Goal: Communication & Community: Answer question/provide support

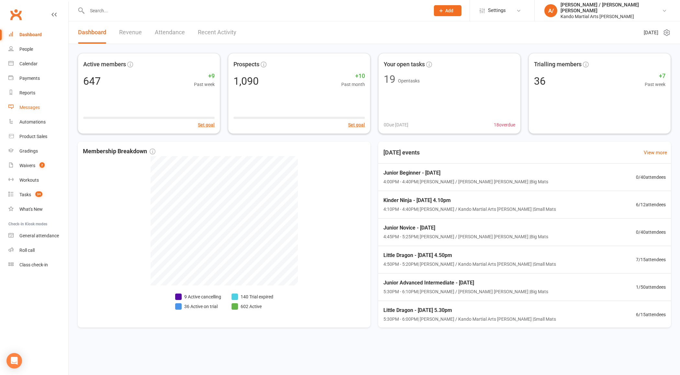
click at [36, 107] on div "Messages" at bounding box center [29, 107] width 20 height 5
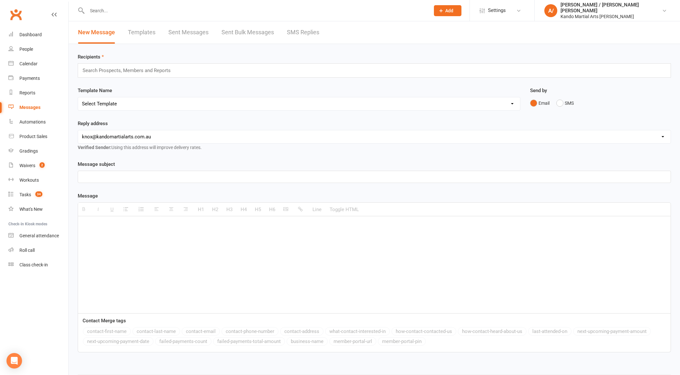
click at [154, 105] on select "Select Template [Email] 5 Class Pass Renewal - Used 4/5 classes [Email] 5 Class…" at bounding box center [299, 103] width 442 height 13
select select "997"
click at [78, 97] on select "Select Template [Email] 5 Class Pass Renewal - Used 4/5 classes [Email] 5 Class…" at bounding box center [299, 103] width 442 height 13
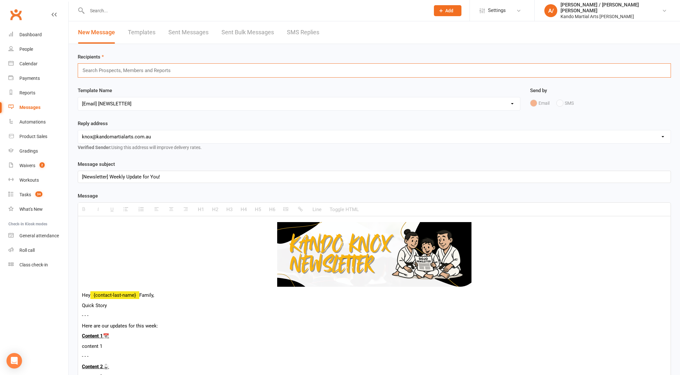
click at [138, 72] on input "text" at bounding box center [129, 70] width 95 height 8
type input "p"
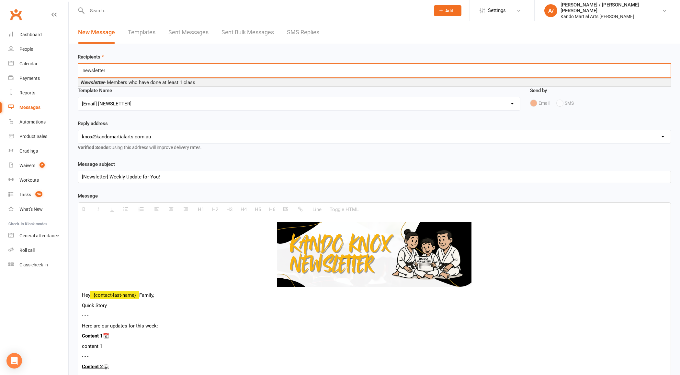
type input "newsletter"
click at [130, 80] on span "Newsletter - Members who have done at least 1 class" at bounding box center [138, 83] width 115 height 6
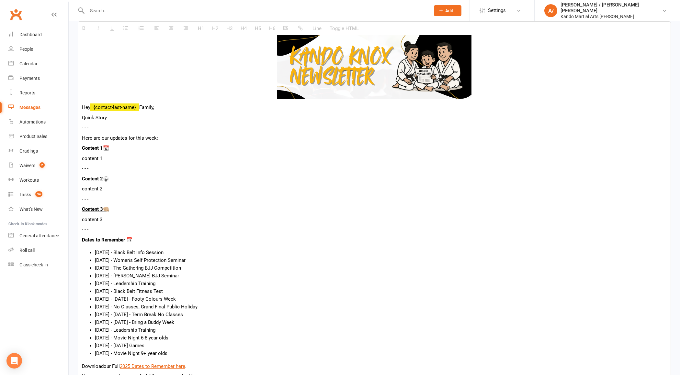
scroll to position [190, 0]
click at [150, 111] on div "Hey {contact-last-name} Family, Quick Story - - - Here are our updates for this…" at bounding box center [374, 260] width 592 height 464
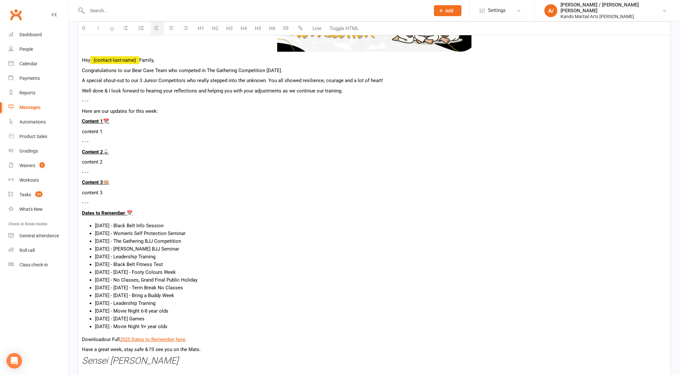
scroll to position [245, 0]
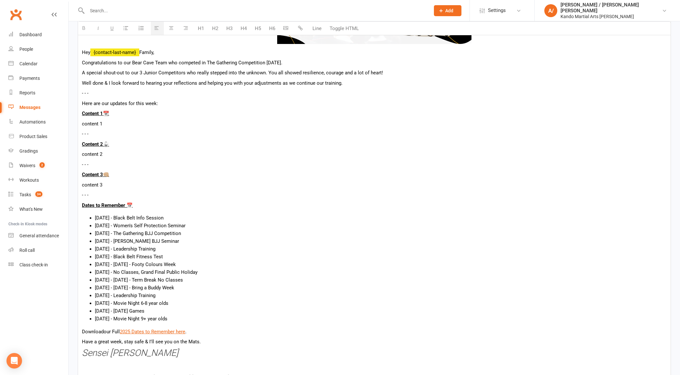
click at [116, 120] on p "content 1" at bounding box center [374, 124] width 584 height 8
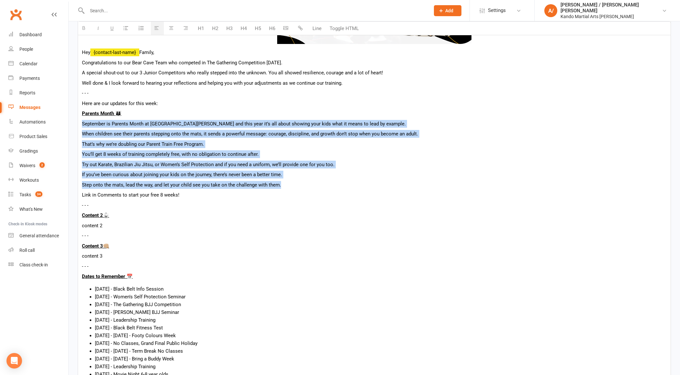
drag, startPoint x: 292, startPoint y: 186, endPoint x: 82, endPoint y: 125, distance: 218.9
click at [82, 125] on div "Hey {contact-last-name} Family, Congratulations to our Bear Cave Team who compe…" at bounding box center [374, 251] width 592 height 556
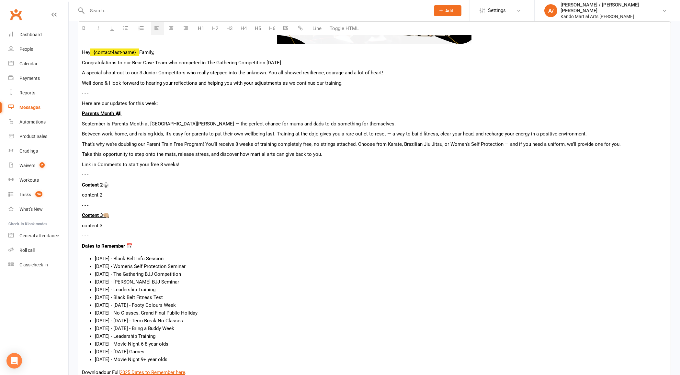
click at [129, 121] on p "September is Parents Month at [GEOGRAPHIC_DATA][PERSON_NAME] — the perfect chan…" at bounding box center [374, 124] width 584 height 8
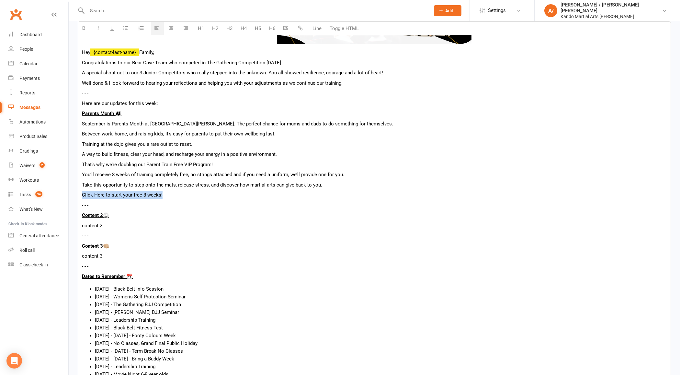
click at [300, 25] on button "button" at bounding box center [300, 28] width 13 height 13
click at [238, 141] on p "Training at the dojo gives you a rare outlet to reset." at bounding box center [374, 144] width 584 height 8
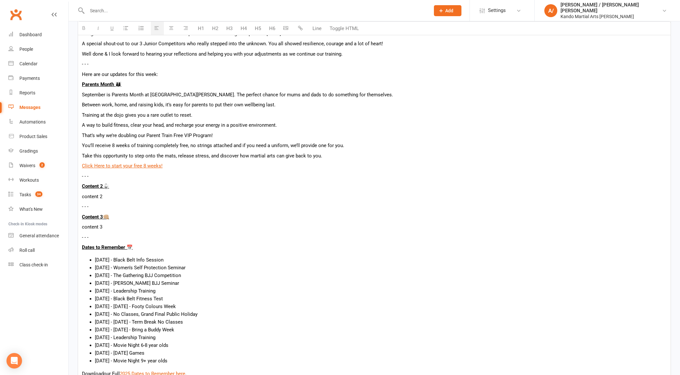
scroll to position [282, 0]
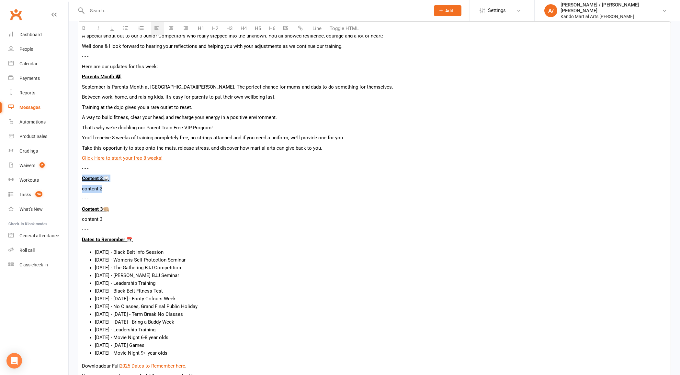
drag, startPoint x: 109, startPoint y: 184, endPoint x: 80, endPoint y: 179, distance: 29.9
click at [80, 179] on div "Hey {contact-last-name} Family, Congratulations to our Bear Cave Team who compe…" at bounding box center [374, 215] width 592 height 556
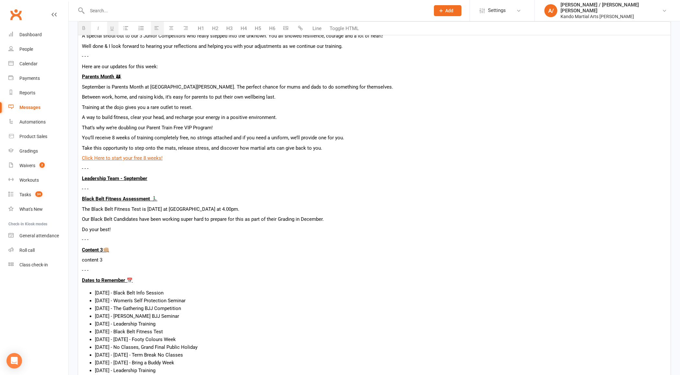
scroll to position [300, 0]
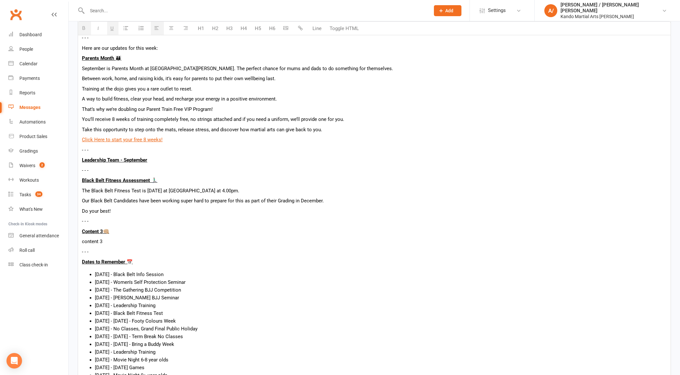
click at [146, 189] on p "The Black Belt Fitness Test is [DATE] at [GEOGRAPHIC_DATA] at 4.00pm." at bounding box center [374, 191] width 584 height 8
click at [280, 187] on p "The Black Belt Fitness Test is [DATE][DATE] at [GEOGRAPHIC_DATA] at 4.00pm." at bounding box center [374, 191] width 584 height 8
click at [152, 158] on p "Leadership Team - September" at bounding box center [374, 160] width 584 height 8
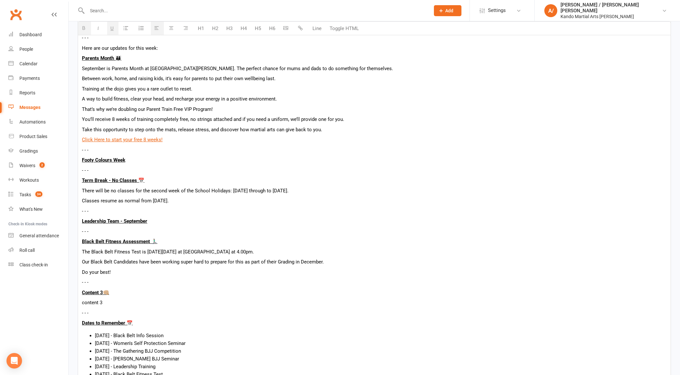
click at [164, 218] on p "Leadership Team - September" at bounding box center [374, 221] width 584 height 8
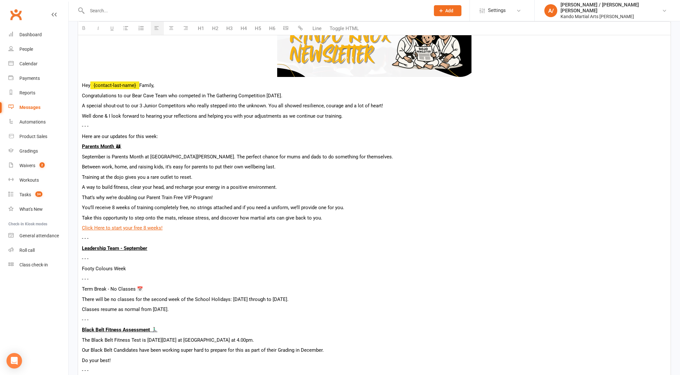
scroll to position [213, 0]
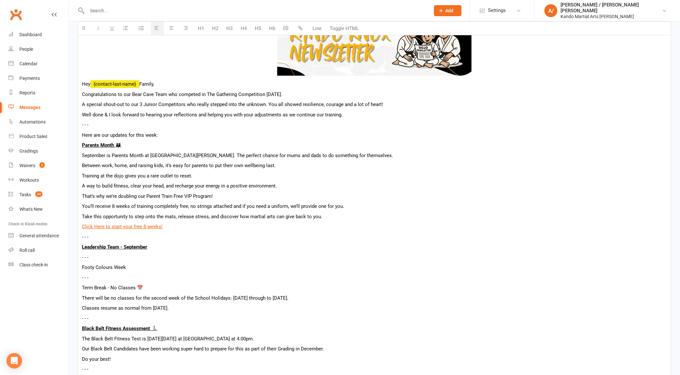
click at [116, 288] on p "Term Break - No Classes 📅" at bounding box center [374, 288] width 584 height 8
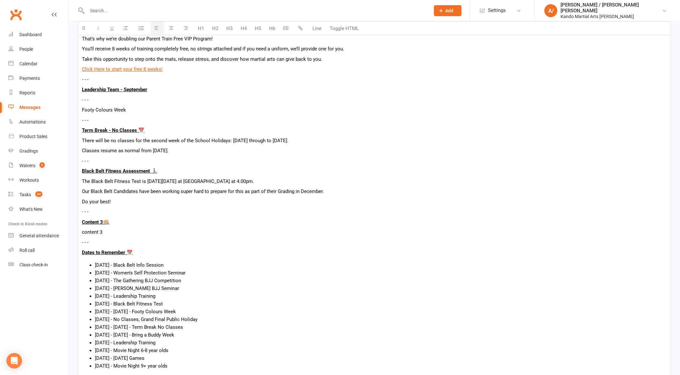
scroll to position [384, 0]
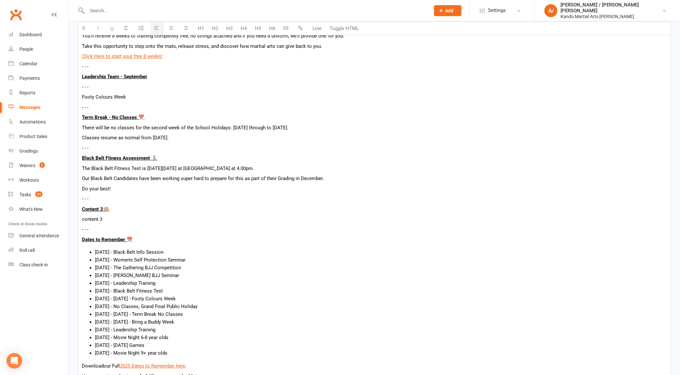
click at [111, 218] on p "content 3" at bounding box center [374, 220] width 584 height 8
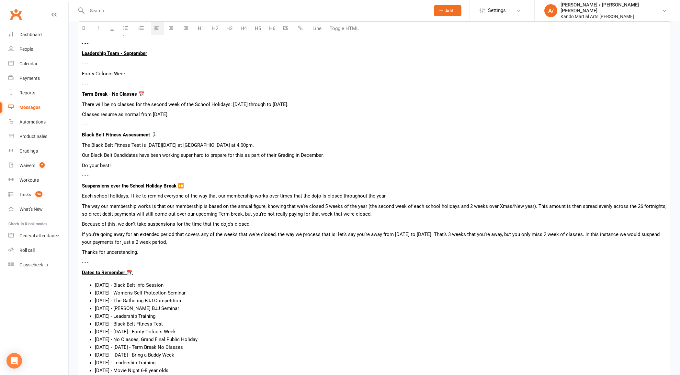
scroll to position [453, 0]
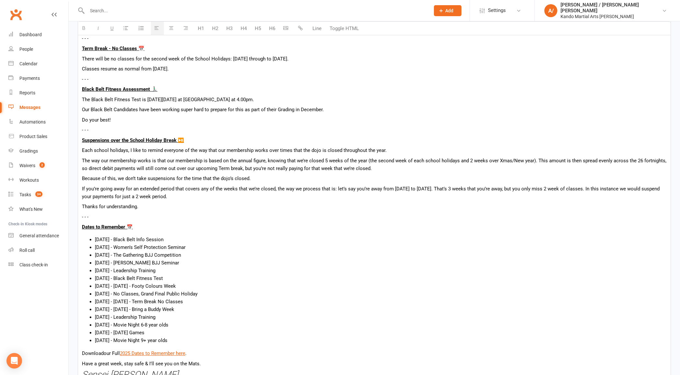
click at [410, 187] on p "If you’re going away for an extended period that covers any of the weeks that w…" at bounding box center [374, 193] width 584 height 16
drag, startPoint x: 410, startPoint y: 187, endPoint x: 420, endPoint y: 187, distance: 9.7
click at [420, 187] on p "If you’re going away for an extended period that covers any of the weeks that w…" at bounding box center [374, 193] width 584 height 16
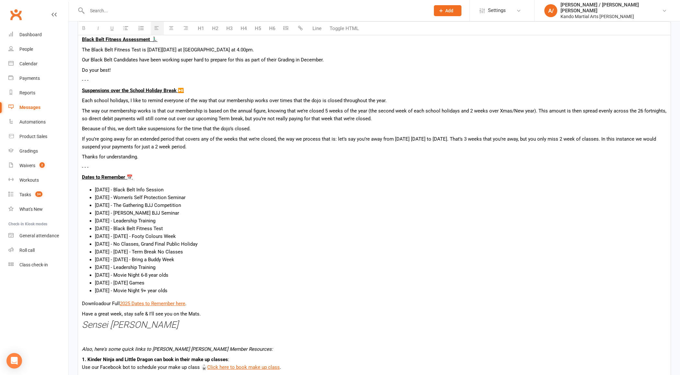
scroll to position [505, 0]
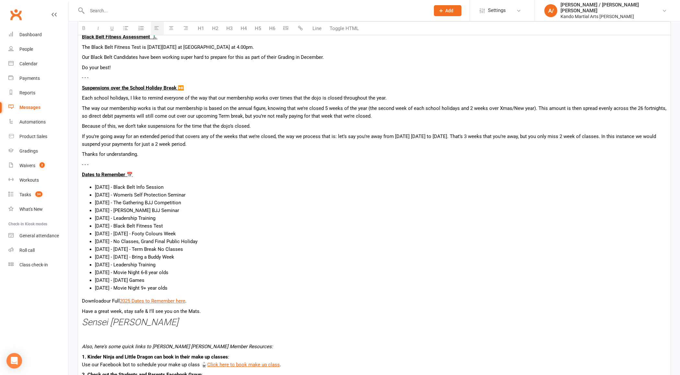
click at [237, 184] on li "[DATE] - Black Belt Info Session" at bounding box center [380, 187] width 571 height 8
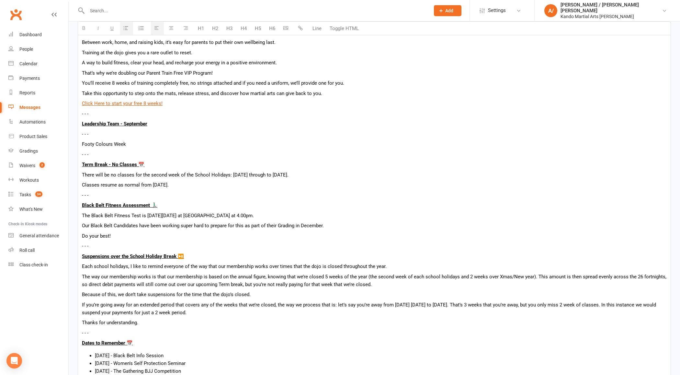
scroll to position [336, 0]
click at [133, 147] on p "Footy Colours Week" at bounding box center [374, 145] width 584 height 8
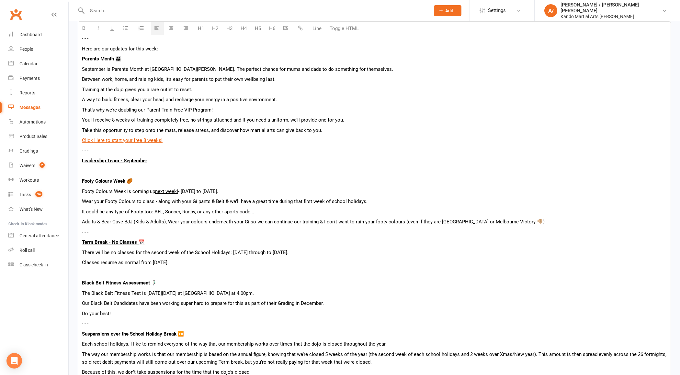
scroll to position [299, 0]
click at [344, 221] on p "Adults & Bear Cave BJJ (Kids & Adults), Wear your colours underneath your Gi so…" at bounding box center [374, 222] width 584 height 8
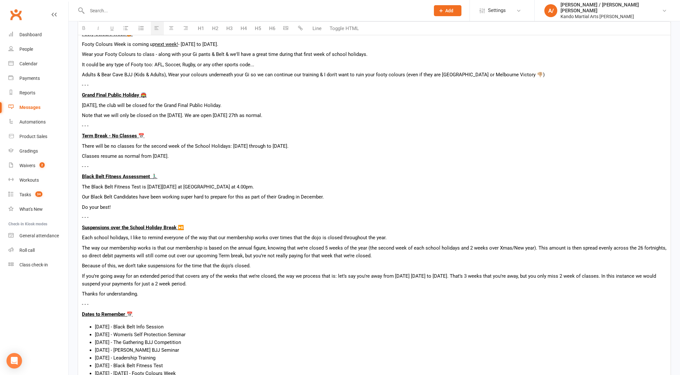
scroll to position [449, 0]
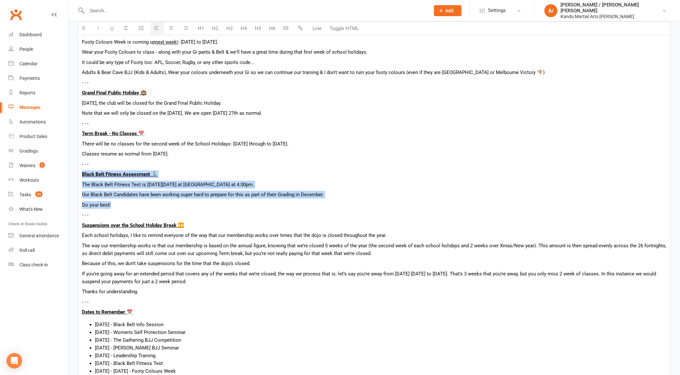
drag, startPoint x: 116, startPoint y: 202, endPoint x: 80, endPoint y: 172, distance: 46.4
click at [80, 172] on div "Hey {contact-last-name} Family, Congratulations to our Bear Cave Team who compe…" at bounding box center [374, 166] width 592 height 795
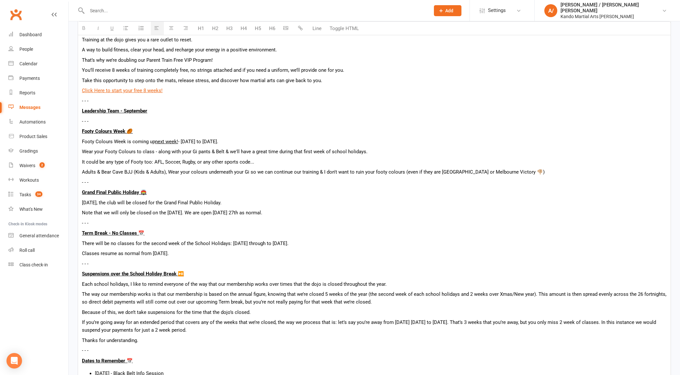
scroll to position [315, 0]
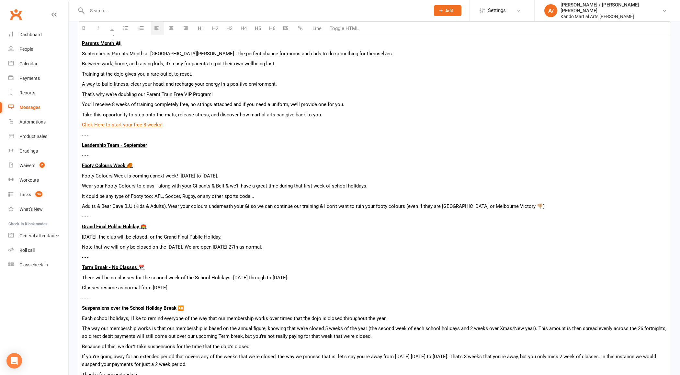
click at [165, 142] on p "Leadership Team - September" at bounding box center [374, 145] width 584 height 8
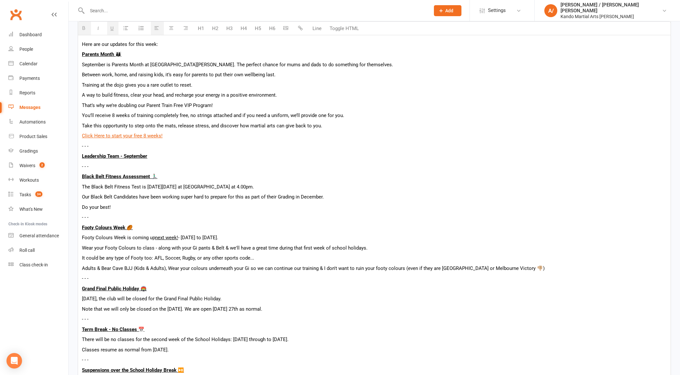
scroll to position [303, 0]
click at [182, 158] on p "Leadership Team - September" at bounding box center [374, 158] width 584 height 8
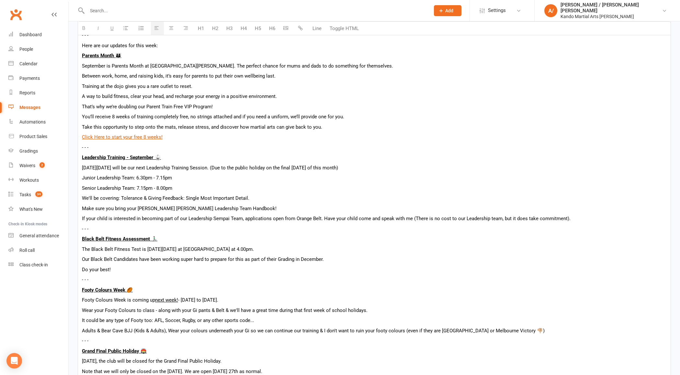
click at [122, 24] on button "button" at bounding box center [126, 28] width 13 height 13
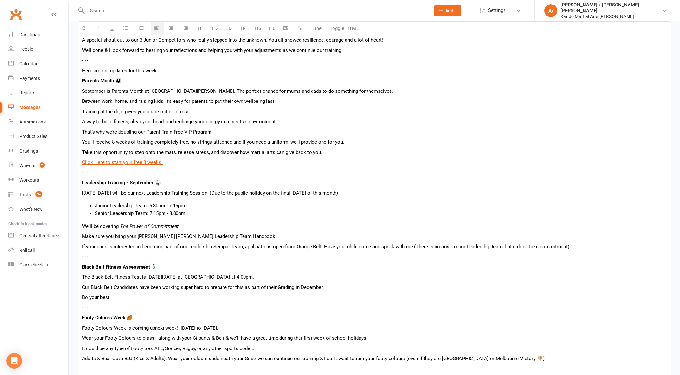
scroll to position [278, 0]
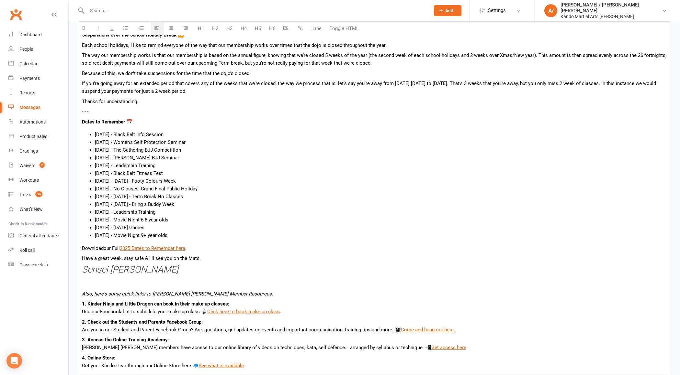
click at [217, 232] on li "[DATE] - Movie Night 9+ year olds" at bounding box center [380, 236] width 571 height 8
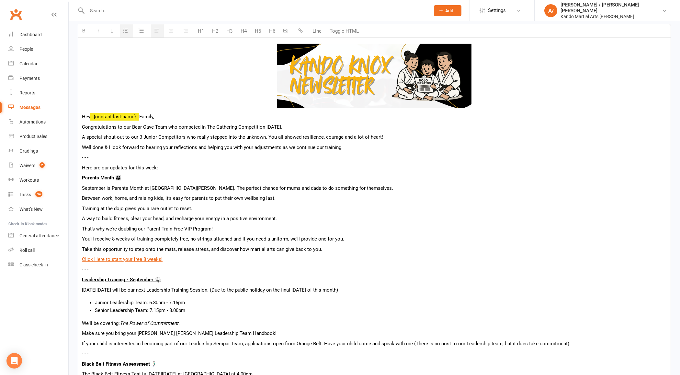
scroll to position [180, 0]
click at [369, 149] on p "Well done & I look forward to hearing your reflections and helping you with you…" at bounding box center [374, 148] width 584 height 8
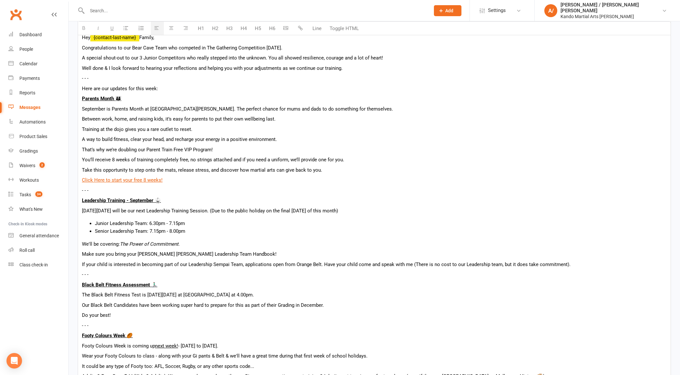
scroll to position [280, 0]
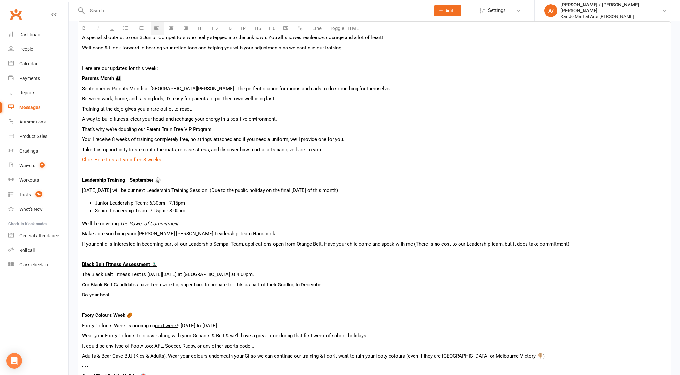
click at [187, 79] on p "Parents Month 👨‍👩‍👦" at bounding box center [374, 78] width 584 height 8
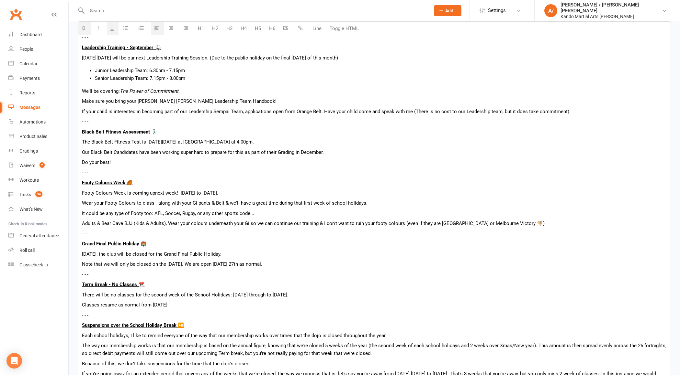
scroll to position [419, 0]
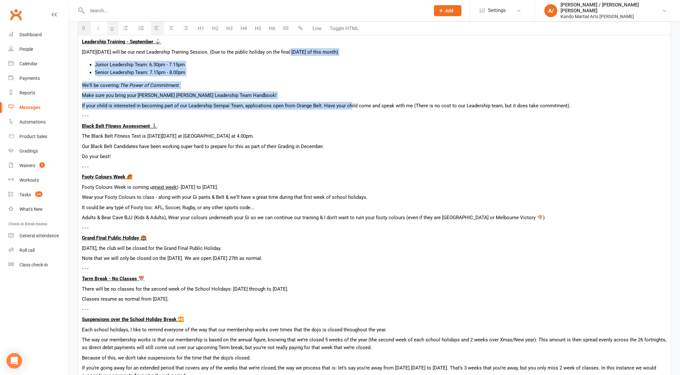
drag, startPoint x: 350, startPoint y: 102, endPoint x: 292, endPoint y: 49, distance: 78.5
click at [292, 49] on div "Hey {contact-last-name} Family, Congratulations to our Bear Cave Team who compe…" at bounding box center [374, 229] width 592 height 859
click at [302, 69] on li "Senior Leadership Team: 7.15pm - 8.00pm" at bounding box center [380, 73] width 571 height 8
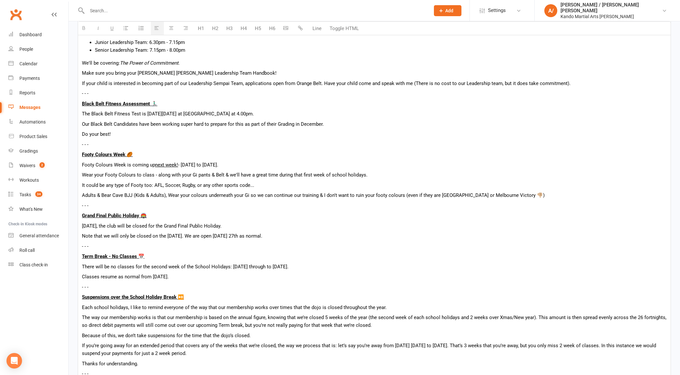
scroll to position [465, 0]
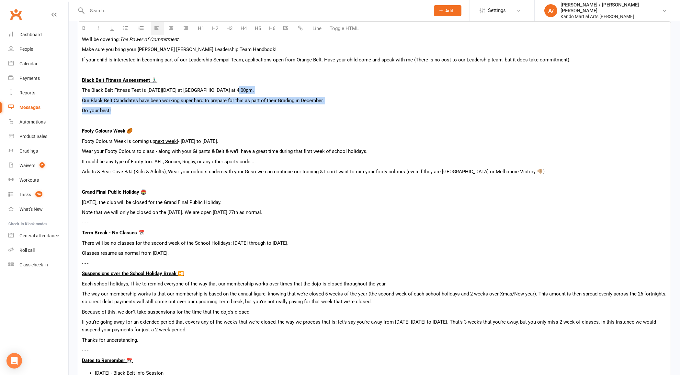
drag, startPoint x: 233, startPoint y: 86, endPoint x: 237, endPoint y: 109, distance: 23.4
click at [237, 109] on span "- - - Black Belt Fitness Assessment 🏃🏻‍♂️ The Black Belt Fitness Test is [DATE]…" at bounding box center [374, 90] width 584 height 49
click at [237, 110] on p "Do your best!" at bounding box center [374, 111] width 584 height 8
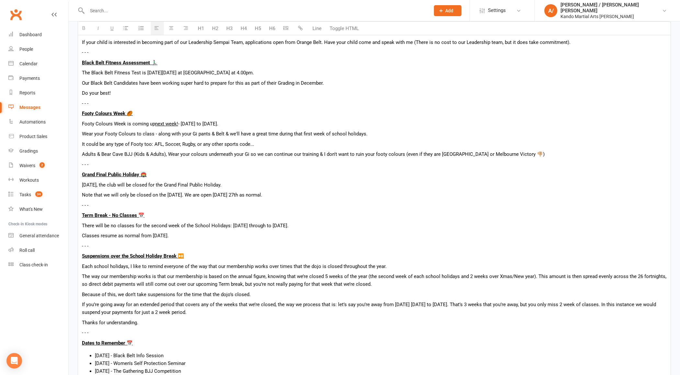
scroll to position [503, 0]
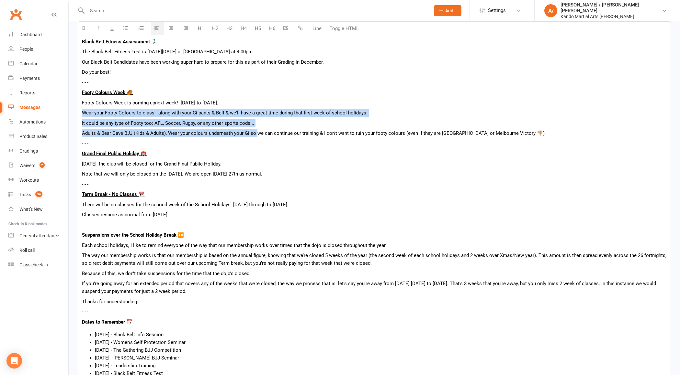
drag, startPoint x: 223, startPoint y: 103, endPoint x: 257, endPoint y: 130, distance: 43.3
click at [256, 130] on div "Hey {contact-last-name} Family, Congratulations to our Bear Cave Team who compe…" at bounding box center [374, 144] width 592 height 859
click at [257, 130] on p "Adults & Bear Cave BJJ (Kids & Adults), Wear your colours underneath your Gi so…" at bounding box center [374, 133] width 584 height 8
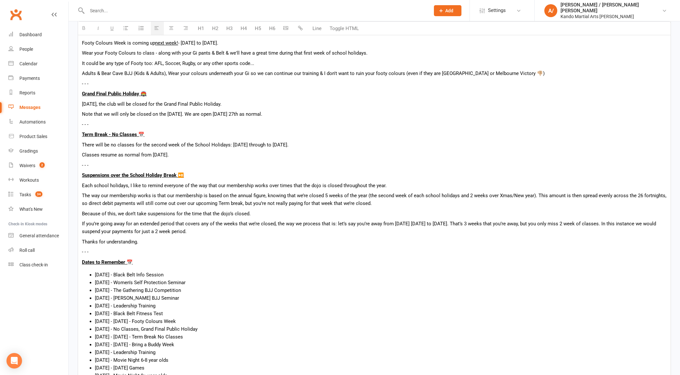
scroll to position [573, 0]
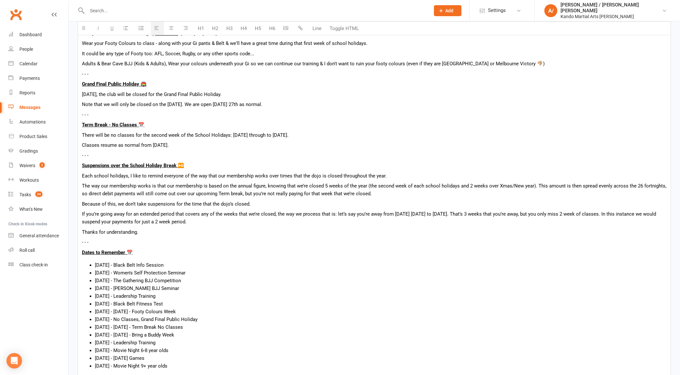
click at [283, 94] on p "[DATE], the club will be closed for the Grand Final Public Holiday." at bounding box center [374, 95] width 584 height 8
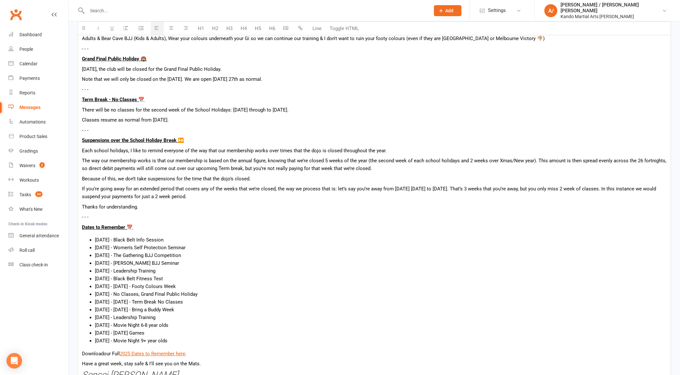
click at [255, 150] on p "Each school holidays, I like to remind everyone of the way that our membership …" at bounding box center [374, 151] width 584 height 8
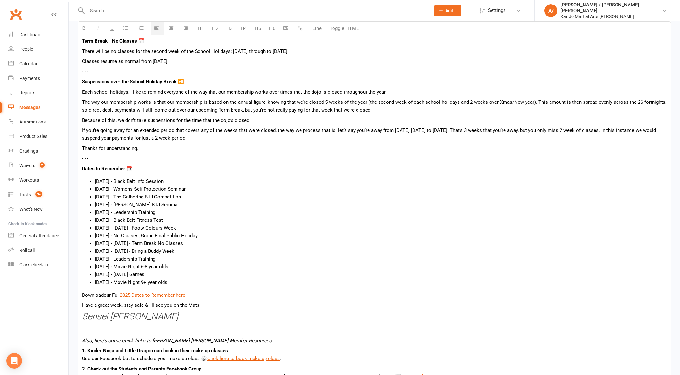
scroll to position [659, 0]
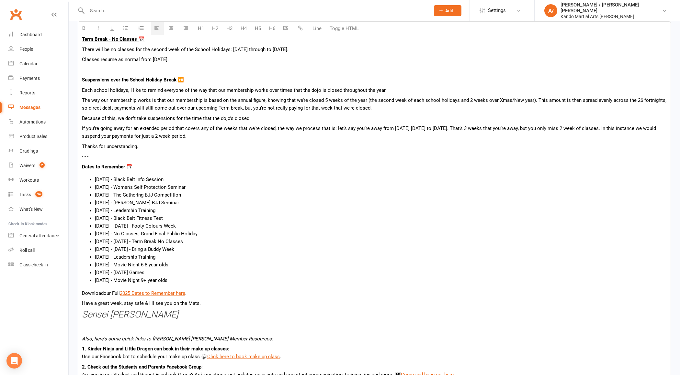
drag, startPoint x: 165, startPoint y: 219, endPoint x: 202, endPoint y: 220, distance: 37.6
click at [203, 219] on li "[DATE] - Black Belt Fitness Test" at bounding box center [380, 219] width 571 height 8
drag, startPoint x: 224, startPoint y: 225, endPoint x: 243, endPoint y: 225, distance: 18.8
click at [243, 225] on li "[DATE] - [DATE] - Footy Colours Week" at bounding box center [380, 226] width 571 height 8
drag, startPoint x: 198, startPoint y: 231, endPoint x: 162, endPoint y: 231, distance: 35.9
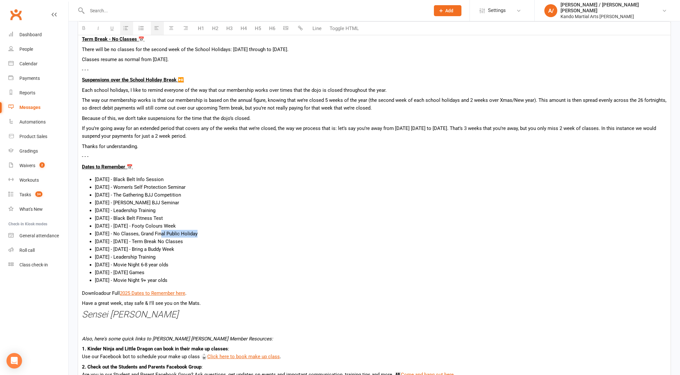
click at [162, 231] on li "[DATE] - No Classes, Grand Final Public Holiday" at bounding box center [380, 234] width 571 height 8
drag, startPoint x: 213, startPoint y: 243, endPoint x: 166, endPoint y: 243, distance: 46.6
click at [166, 243] on li "[DATE] - [DATE] - Term Break No Classes" at bounding box center [380, 242] width 571 height 8
click at [161, 250] on li "[DATE] - [DATE] - Bring a Buddy Week" at bounding box center [380, 250] width 571 height 8
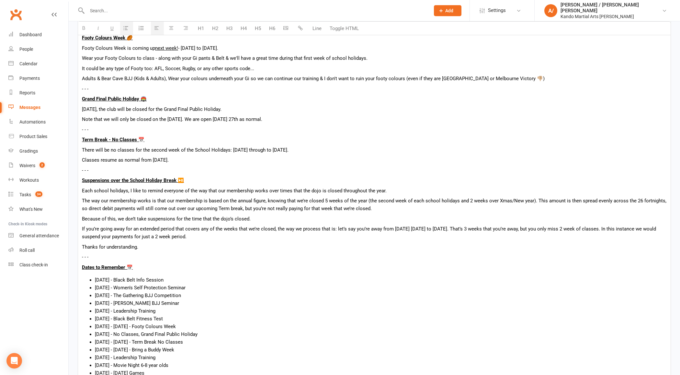
scroll to position [561, 0]
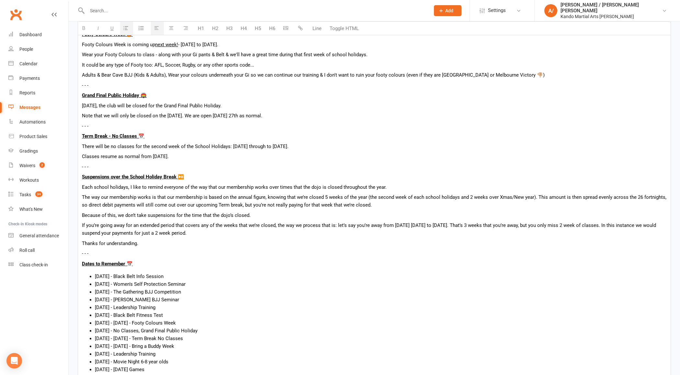
click at [159, 240] on p "Thanks for understanding." at bounding box center [374, 244] width 584 height 8
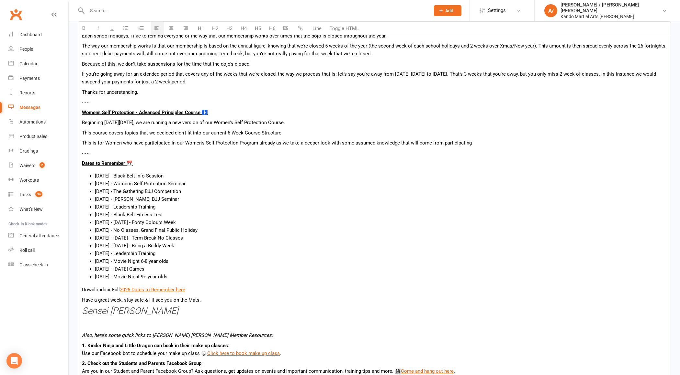
scroll to position [712, 0]
click at [196, 142] on p "This is for Women who have participated in our Women's Self Protection Program …" at bounding box center [374, 144] width 584 height 8
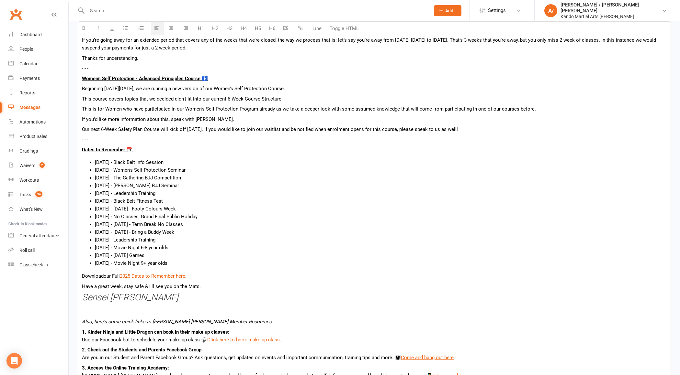
scroll to position [762, 0]
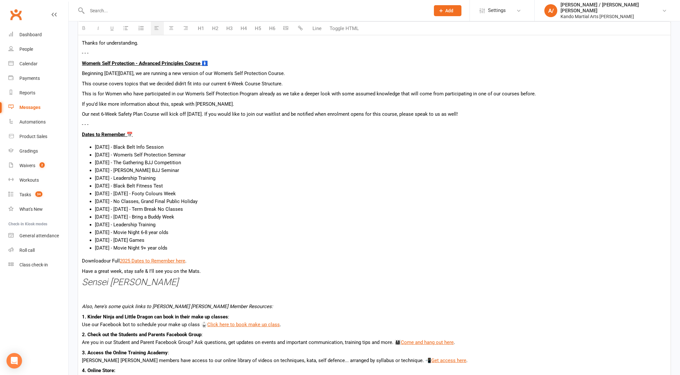
click at [134, 218] on li "[DATE] - [DATE] - Bring a Buddy Week" at bounding box center [380, 217] width 571 height 8
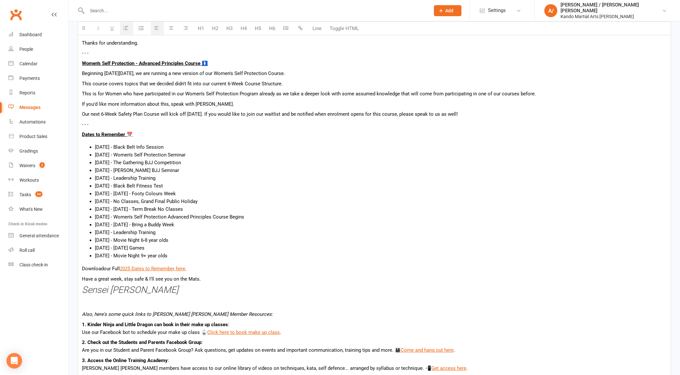
click at [295, 215] on li "[DATE] - Women's Self Protection Advanced Principles Course Begins" at bounding box center [380, 217] width 571 height 8
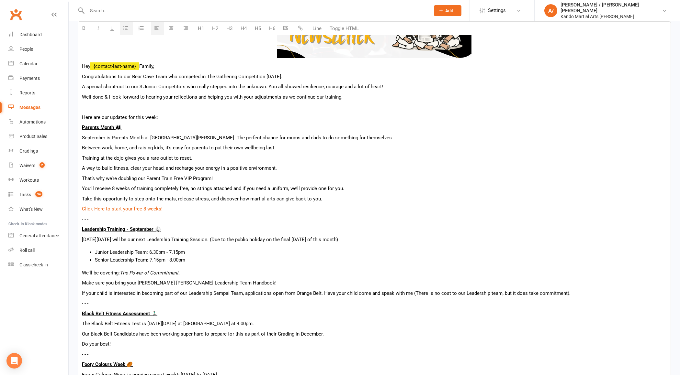
scroll to position [223, 0]
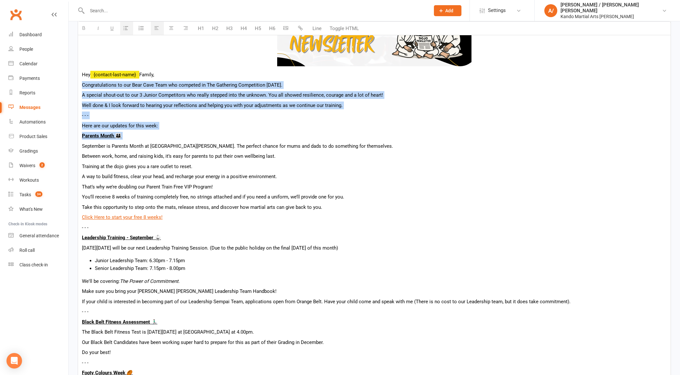
drag, startPoint x: 82, startPoint y: 85, endPoint x: 184, endPoint y: 139, distance: 115.2
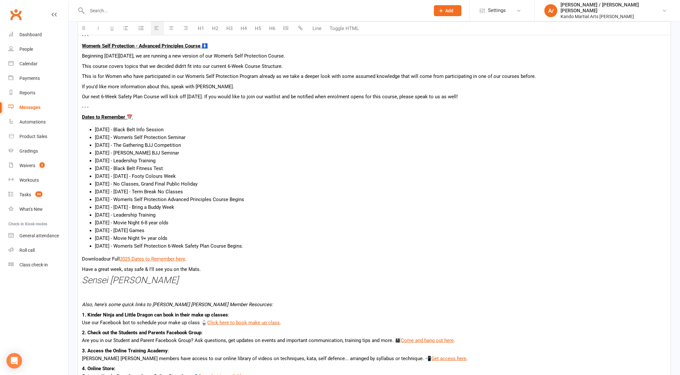
scroll to position [790, 0]
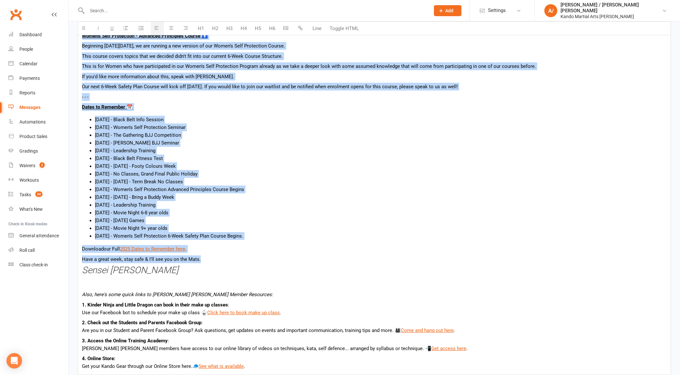
click at [210, 259] on p "Have a great week, stay safe & I'll see you on the Mats." at bounding box center [374, 260] width 584 height 8
copy div "Loremipsumdolor si ame Cons Adip Elit sed doeiusmo te Inc Utlaboree Doloremagna…"
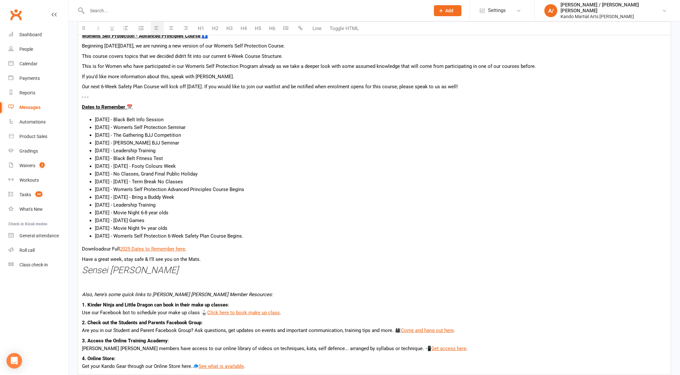
click at [168, 149] on li "[DATE] - Leadership Training" at bounding box center [380, 151] width 571 height 8
click at [97, 118] on li "[DATE] - Black Belt Info Session" at bounding box center [380, 120] width 571 height 8
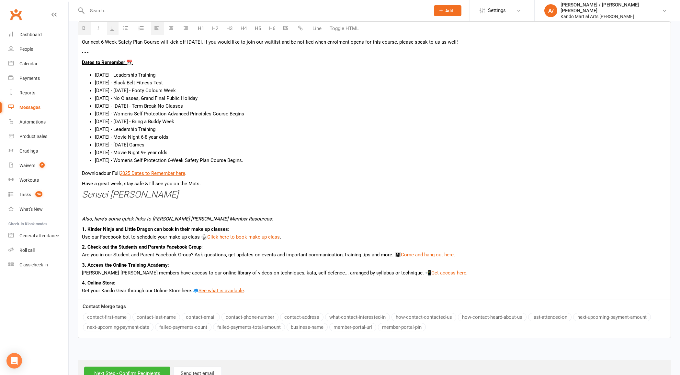
scroll to position [853, 0]
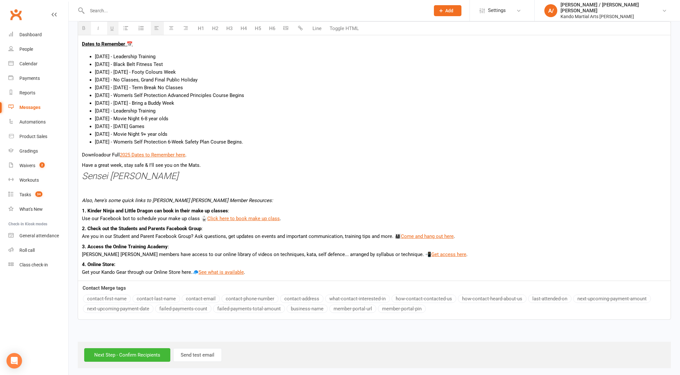
drag, startPoint x: 297, startPoint y: 140, endPoint x: 94, endPoint y: 54, distance: 220.8
click at [94, 54] on ul "[DATE] - Leadership Training [DATE] - Black Belt Fitness Test [DATE] - [DATE] -…" at bounding box center [374, 99] width 584 height 93
copy ul "[DATE] - Leadership Training [DATE] - Black Belt Fitness Test [DATE] - [DATE] -…"
click at [135, 356] on input "Next Step - Confirm Recipients" at bounding box center [127, 356] width 86 height 14
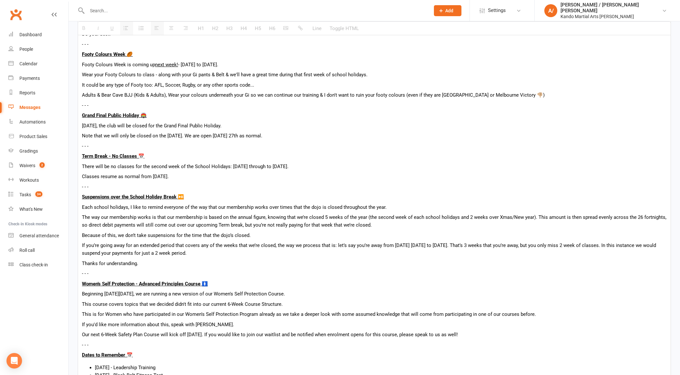
scroll to position [0, 0]
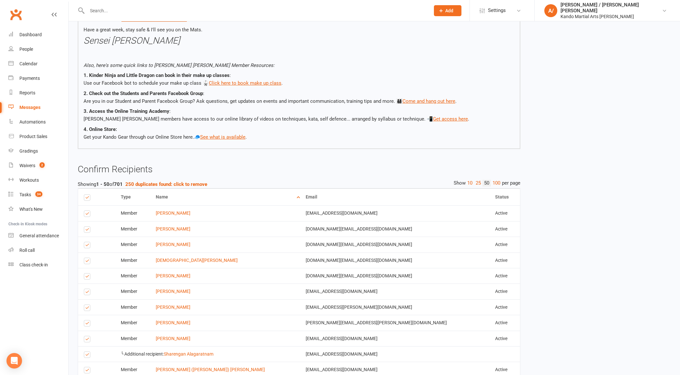
scroll to position [933, 0]
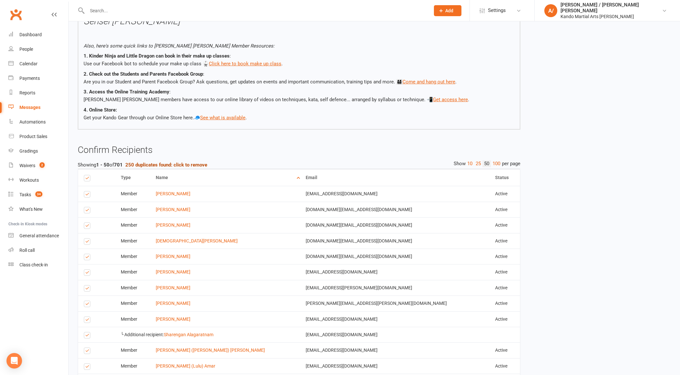
click at [157, 165] on strong "250 duplicates found: click to remove" at bounding box center [166, 165] width 82 height 6
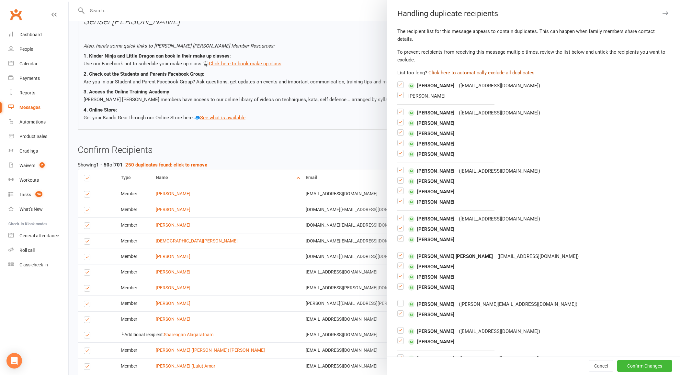
click at [457, 70] on button "Click here to automatically exclude all duplicates" at bounding box center [481, 73] width 106 height 8
click at [653, 368] on button "Confirm Changes" at bounding box center [644, 366] width 55 height 12
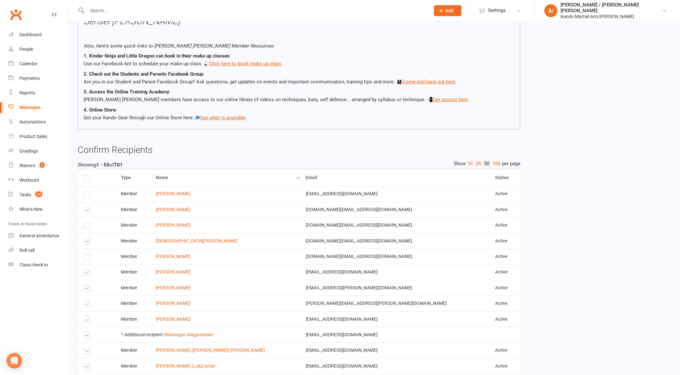
scroll to position [1646, 0]
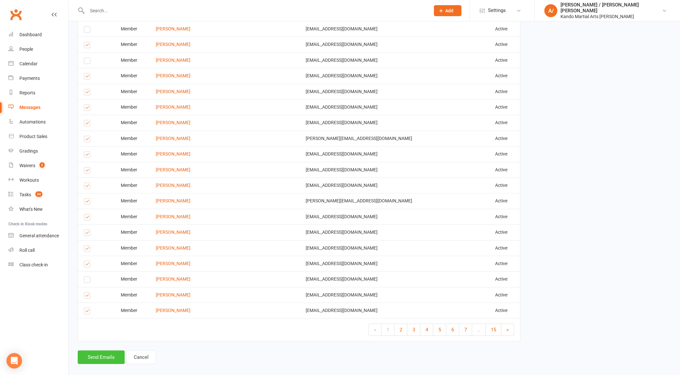
click at [106, 351] on button "Send Emails" at bounding box center [101, 358] width 47 height 14
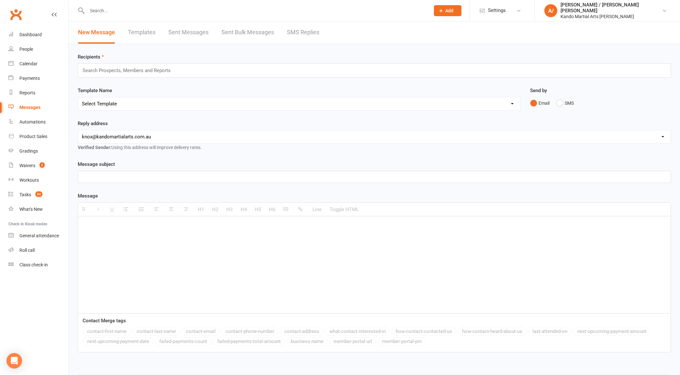
click at [315, 26] on link "SMS Replies" at bounding box center [303, 32] width 32 height 22
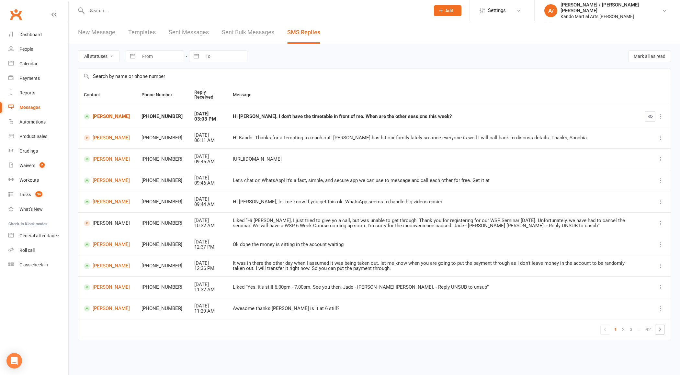
click at [95, 34] on link "New Message" at bounding box center [96, 32] width 37 height 22
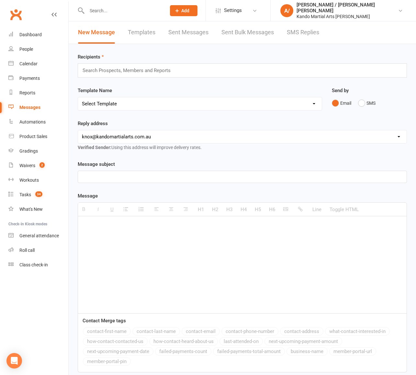
click at [158, 106] on select "Select Template [Email] 5 Class Pass Renewal - Used 4/5 classes [Email] 5 Class…" at bounding box center [200, 103] width 244 height 13
select select "874"
click at [78, 97] on select "Select Template [Email] 5 Class Pass Renewal - Used 4/5 classes [Email] 5 Class…" at bounding box center [200, 103] width 244 height 13
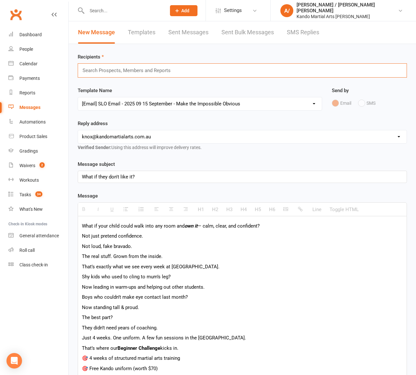
click at [143, 72] on input "text" at bounding box center [129, 70] width 95 height 8
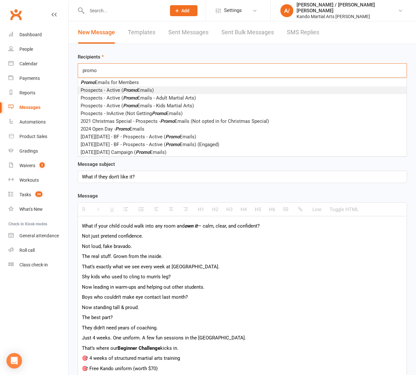
type input "promo"
click at [135, 91] on em "Promo" at bounding box center [130, 90] width 14 height 6
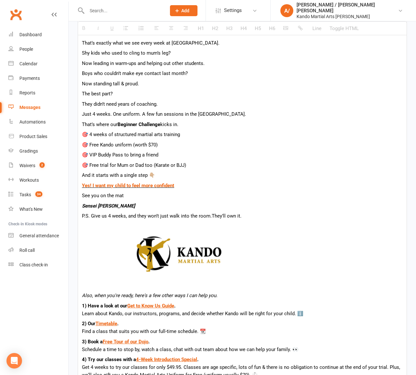
scroll to position [348, 0]
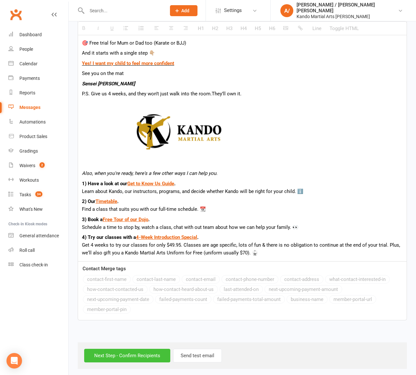
click at [134, 351] on input "Next Step - Confirm Recipients" at bounding box center [127, 356] width 86 height 14
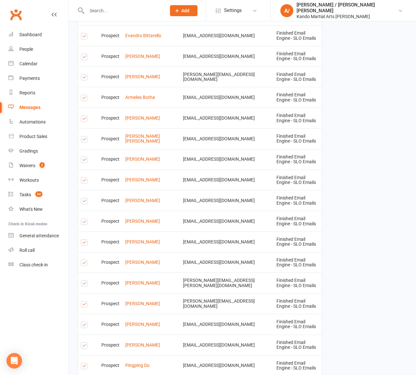
scroll to position [1044, 0]
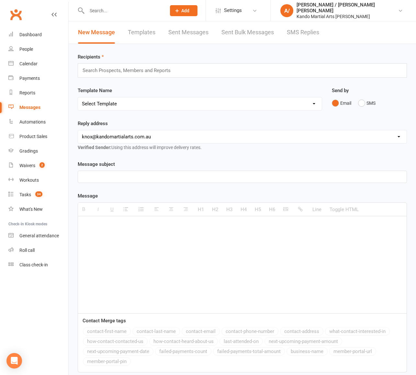
click at [134, 32] on link "Templates" at bounding box center [142, 32] width 28 height 22
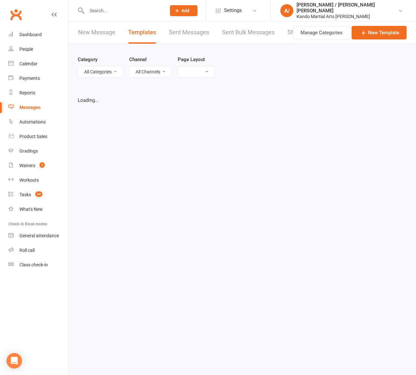
select select "list"
select select "100"
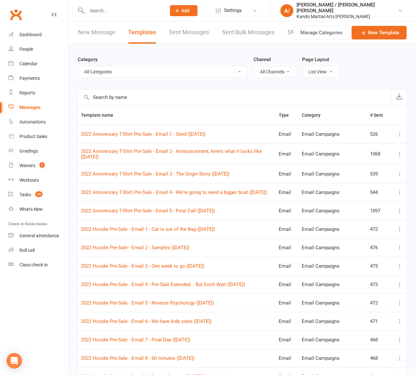
click at [100, 32] on link "New Message" at bounding box center [96, 32] width 37 height 22
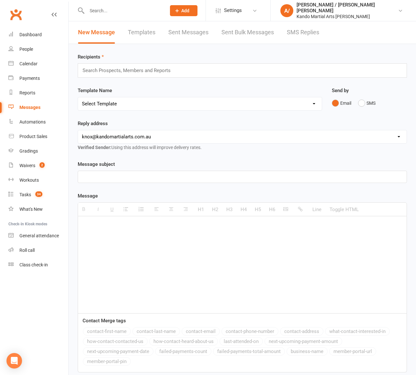
click at [20, 19] on link "Clubworx" at bounding box center [16, 14] width 16 height 16
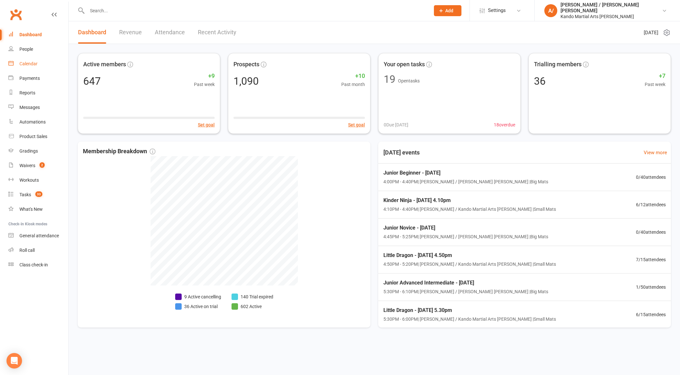
click at [31, 60] on link "Calendar" at bounding box center [38, 64] width 60 height 15
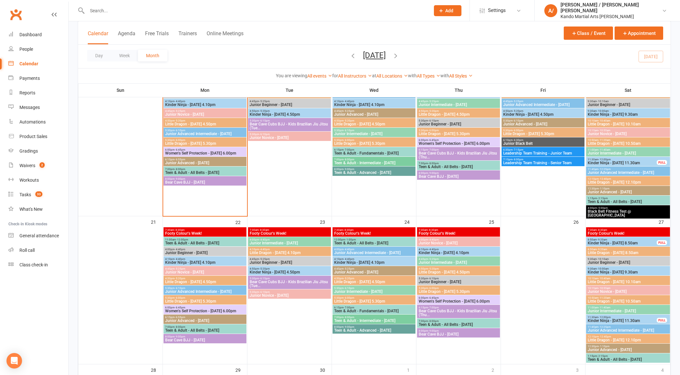
scroll to position [376, 0]
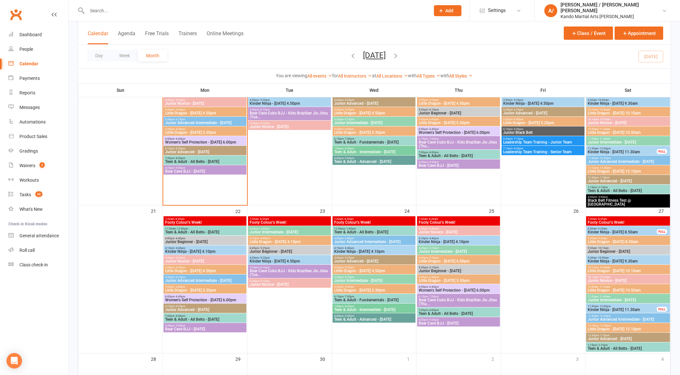
click at [549, 141] on span "Leadership Team Training - Junior Team" at bounding box center [543, 142] width 80 height 4
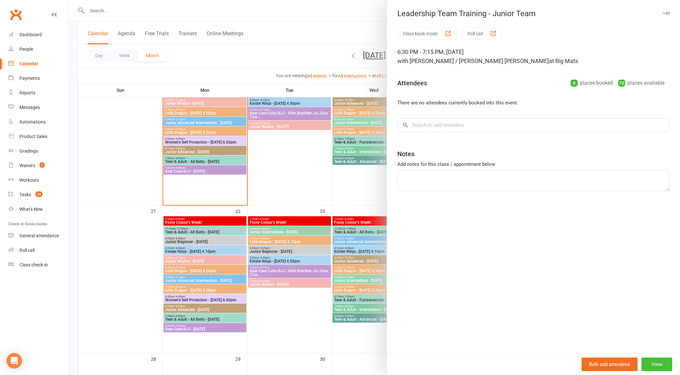
click at [647, 363] on button "View" at bounding box center [656, 365] width 31 height 14
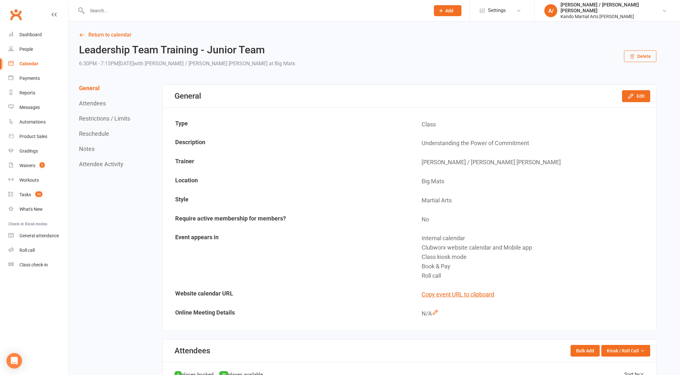
click at [442, 142] on td "Understanding the Power of Commitment" at bounding box center [533, 143] width 246 height 18
drag, startPoint x: 442, startPoint y: 142, endPoint x: 501, endPoint y: 142, distance: 58.6
click at [501, 142] on td "Understanding the Power of Commitment" at bounding box center [533, 143] width 246 height 18
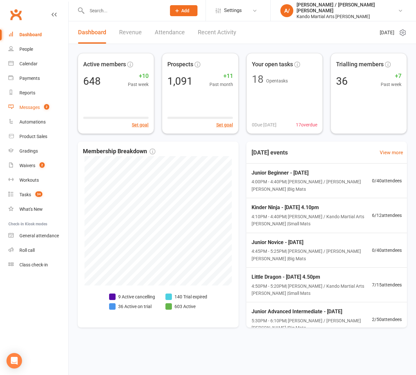
click at [47, 109] on span "2" at bounding box center [46, 107] width 5 height 6
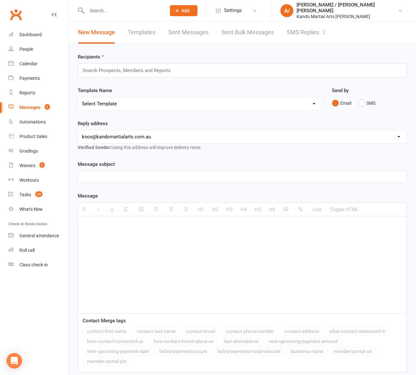
click at [294, 27] on link "SMS Replies 2" at bounding box center [306, 32] width 39 height 22
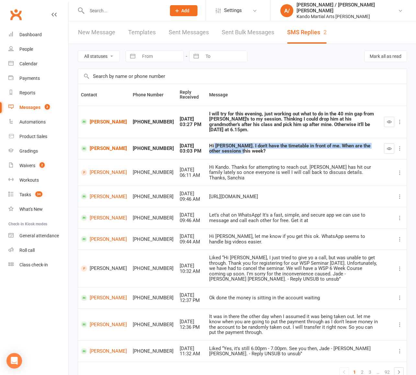
drag, startPoint x: 197, startPoint y: 142, endPoint x: 301, endPoint y: 148, distance: 103.4
click at [300, 148] on div "Hi [PERSON_NAME]. I don't have the timetable in front of me. When are the other…" at bounding box center [293, 148] width 169 height 11
click at [301, 146] on div "Hi [PERSON_NAME]. I don't have the timetable in front of me. When are the other…" at bounding box center [293, 148] width 169 height 11
click at [14, 14] on link "Clubworx" at bounding box center [16, 14] width 16 height 16
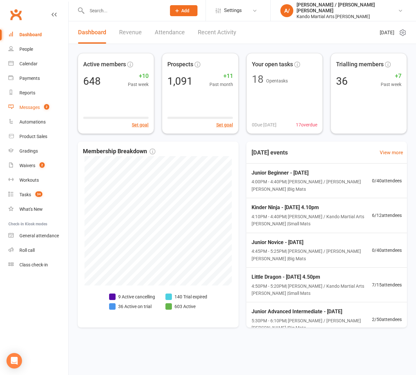
click at [39, 105] on div "Messages" at bounding box center [29, 107] width 20 height 5
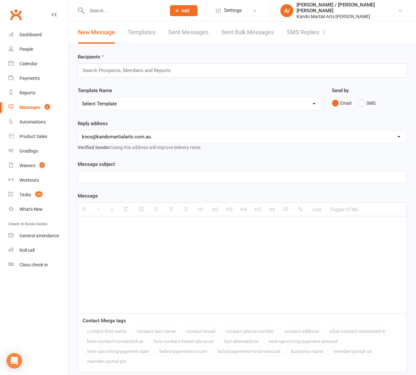
click at [285, 30] on div "New Message Templates Sent Messages Sent Bulk Messages SMS Replies 2" at bounding box center [202, 32] width 266 height 22
click at [291, 32] on link "SMS Replies 2" at bounding box center [306, 32] width 39 height 22
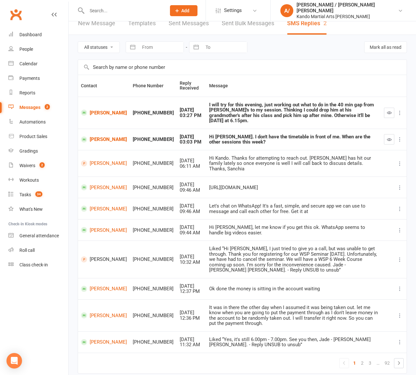
scroll to position [10, 0]
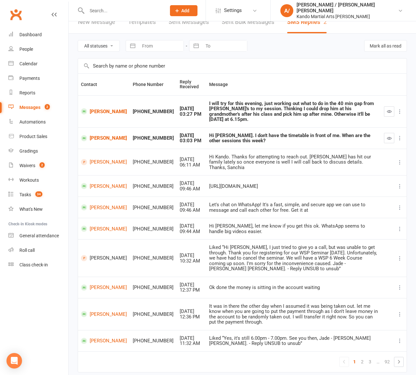
click at [294, 27] on link "SMS Replies 2" at bounding box center [306, 22] width 39 height 22
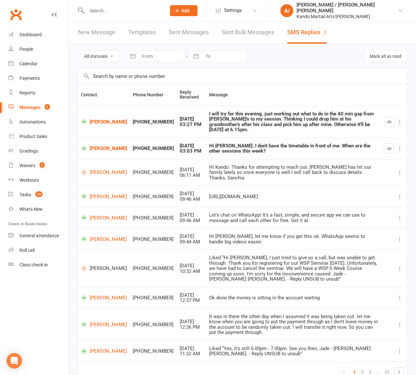
click at [15, 18] on link "Clubworx" at bounding box center [16, 14] width 16 height 16
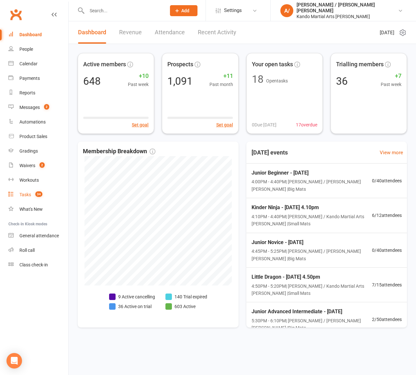
click at [31, 192] on link "Tasks 34" at bounding box center [38, 195] width 60 height 15
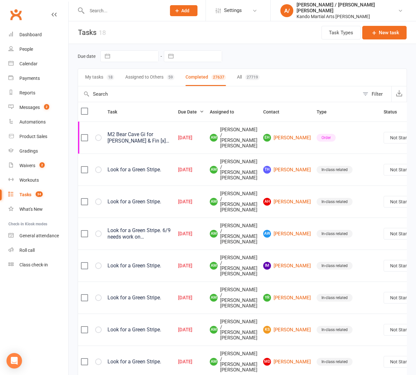
select select "finished"
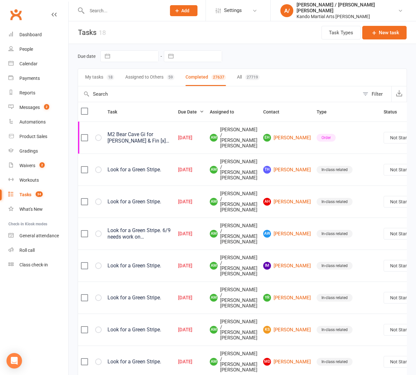
select select "finished"
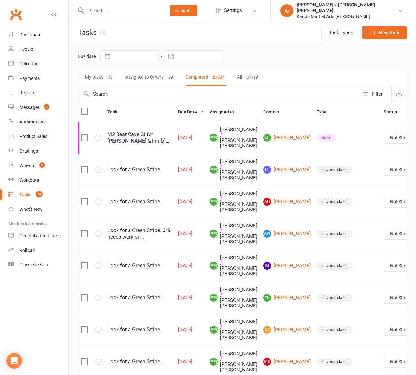
select select "finished"
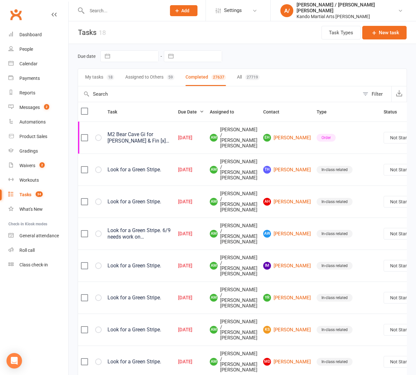
select select "finished"
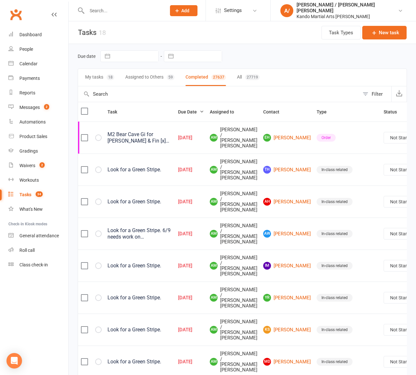
select select "finished"
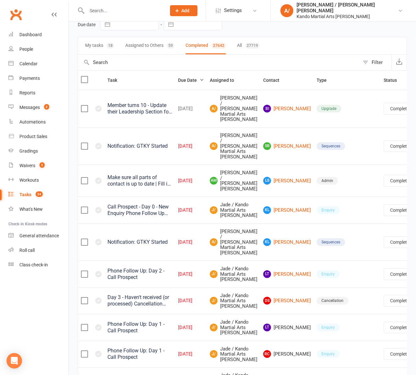
scroll to position [16, 0]
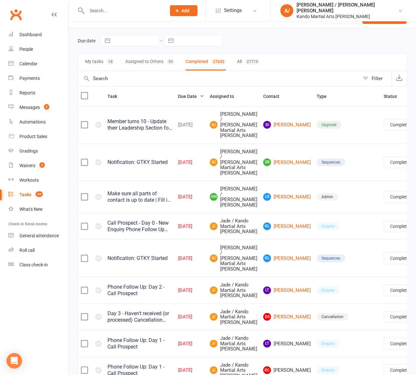
click at [235, 61] on div "My tasks 18 Assigned to Others 59 Completed 27642 All 27719" at bounding box center [242, 62] width 329 height 18
click at [241, 61] on button "All 27719" at bounding box center [248, 61] width 23 height 17
select select "finished"
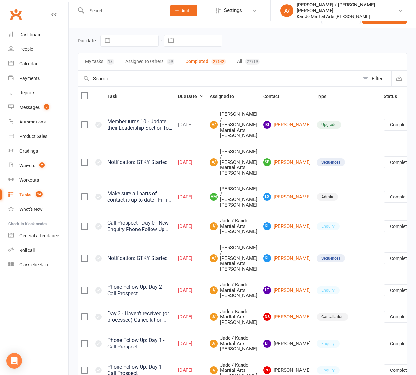
select select "finished"
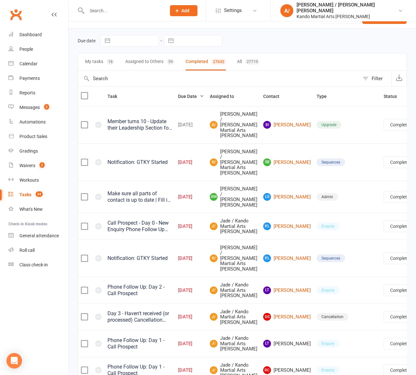
select select "finished"
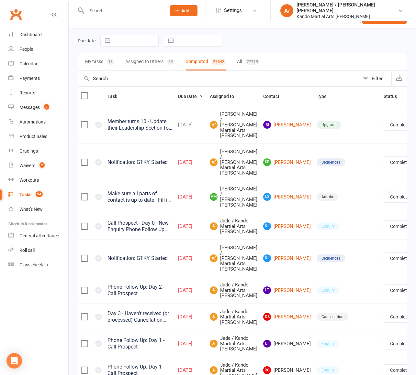
select select "finished"
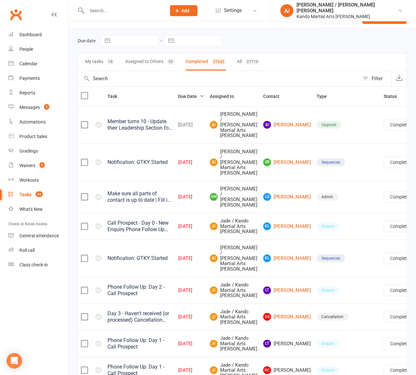
select select "finished"
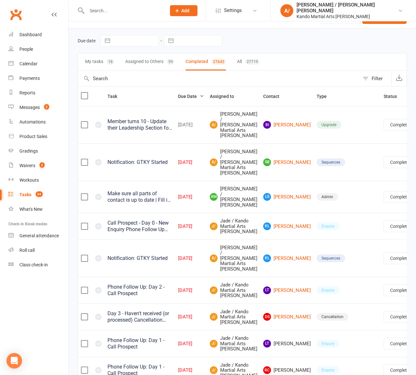
select select "finished"
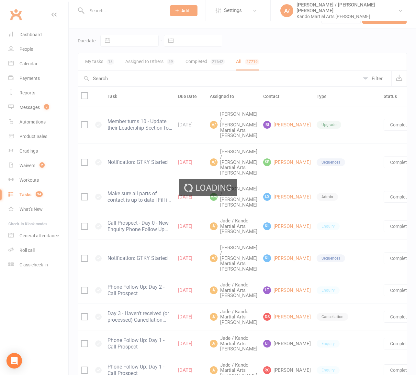
select select "finished"
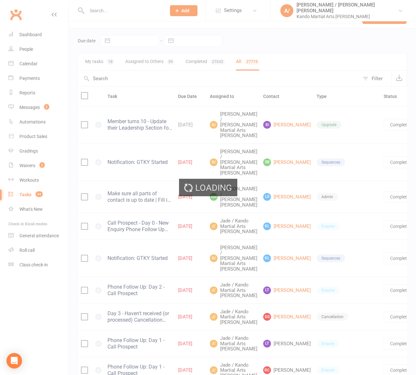
select select "finished"
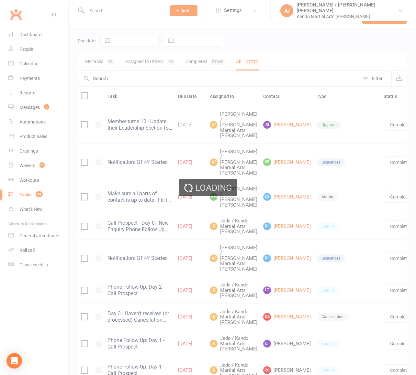
select select "finished"
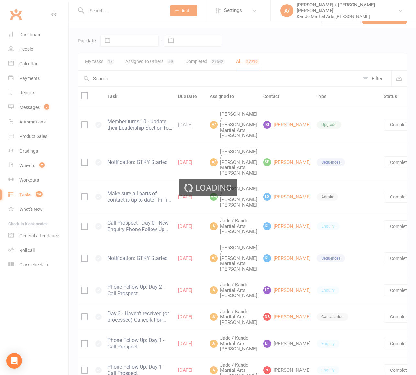
select select "finished"
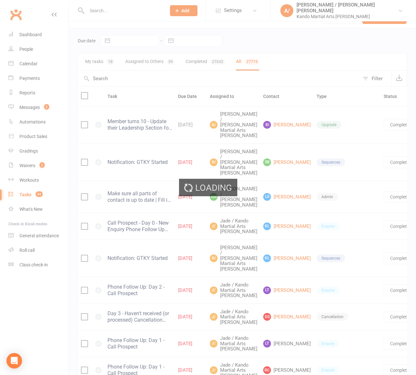
select select "finished"
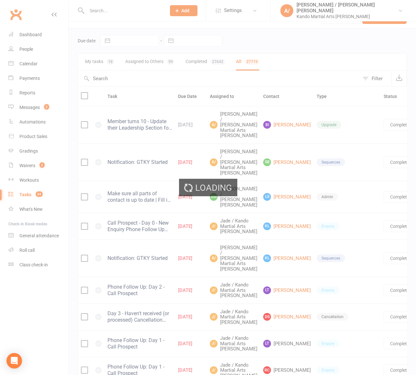
select select "finished"
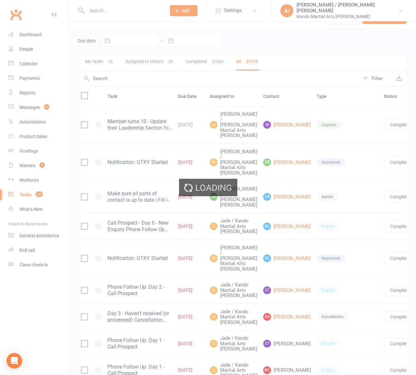
select select "finished"
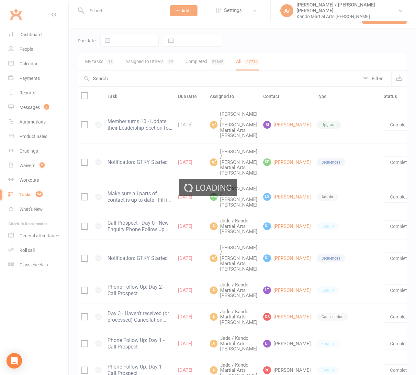
select select "finished"
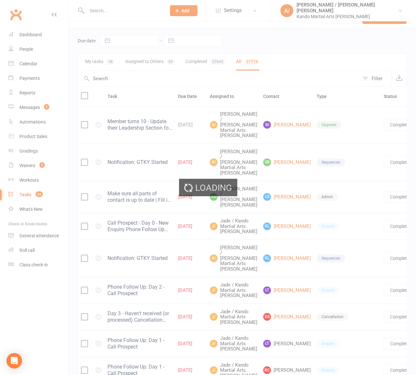
select select "finished"
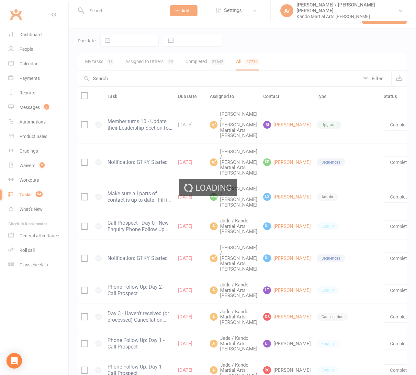
select select "finished"
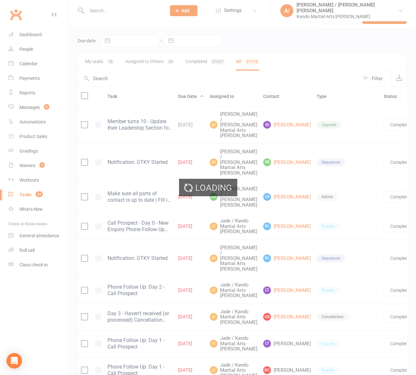
select select "finished"
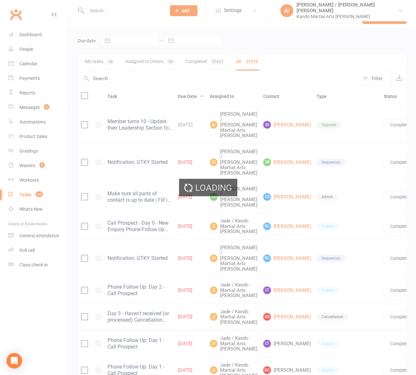
select select "finished"
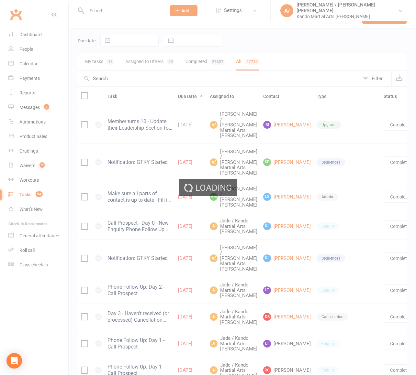
select select "finished"
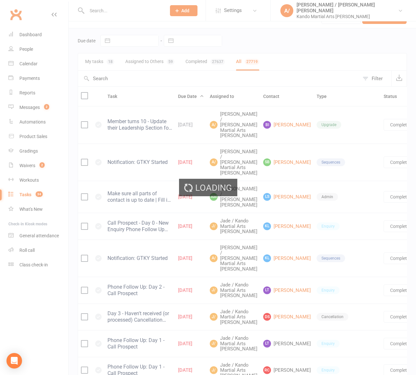
select select "finished"
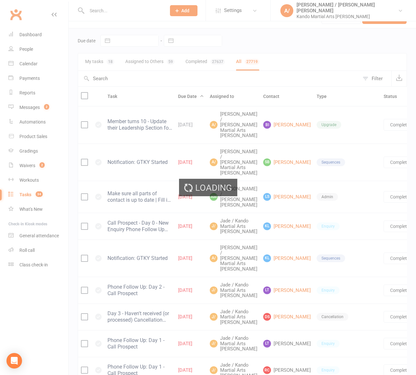
select select "finished"
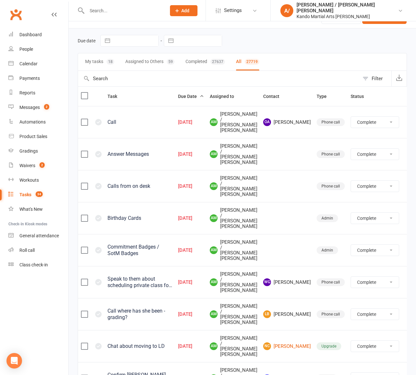
click at [368, 75] on button "Filter" at bounding box center [375, 79] width 32 height 16
select select "finished"
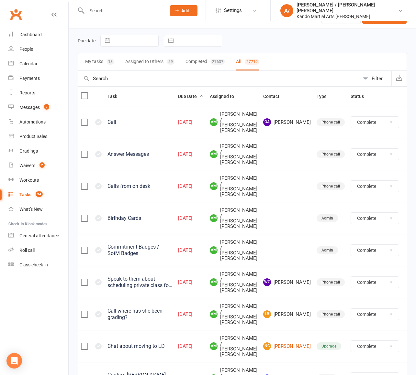
select select "finished"
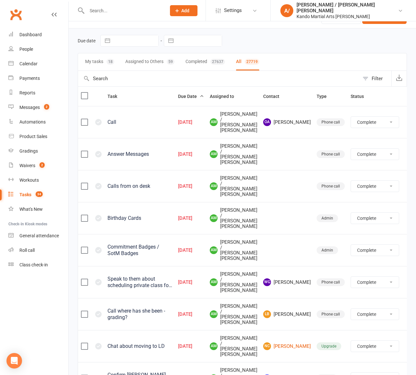
select select "finished"
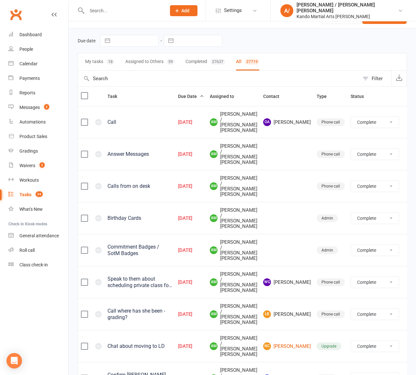
select select "finished"
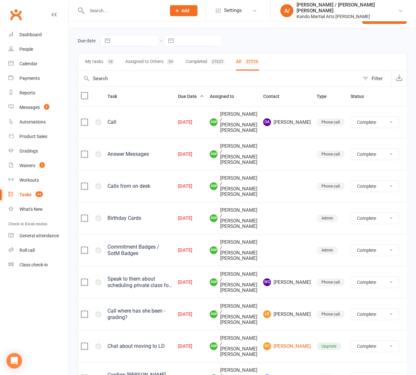
select select "finished"
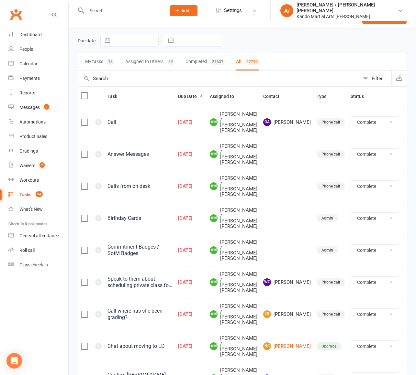
select select "finished"
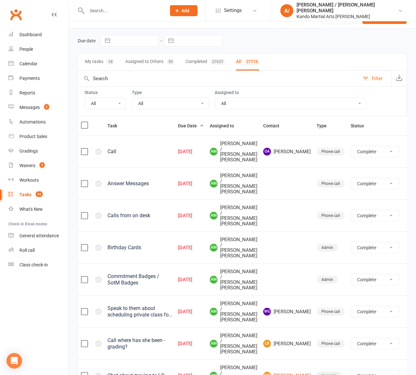
click at [115, 99] on select "All Incomplete Not Started In Progress Waiting Complete" at bounding box center [105, 103] width 41 height 11
select select "incomplete"
click at [85, 98] on select "All Incomplete Not Started In Progress Waiting Complete" at bounding box center [105, 103] width 41 height 11
select select "finished"
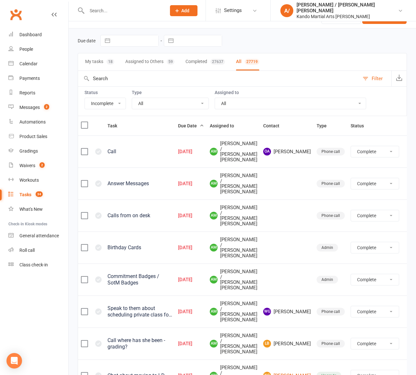
select select "finished"
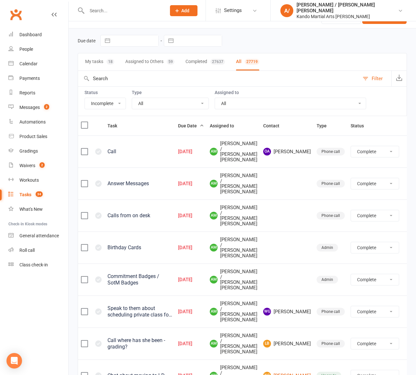
select select "finished"
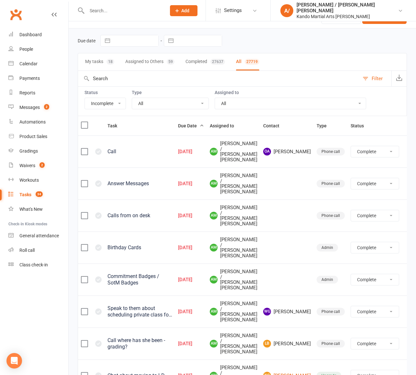
select select "finished"
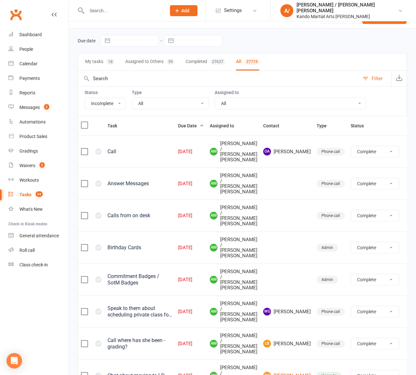
select select "finished"
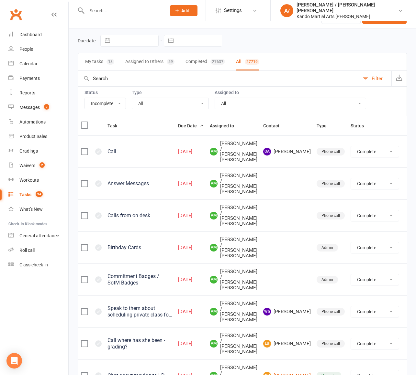
select select "finished"
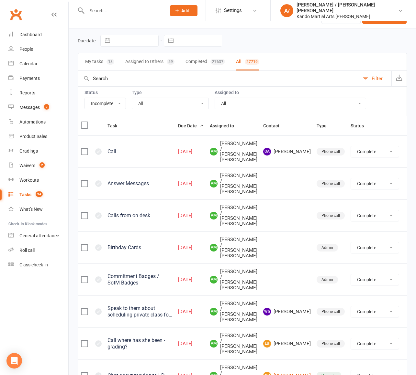
select select "finished"
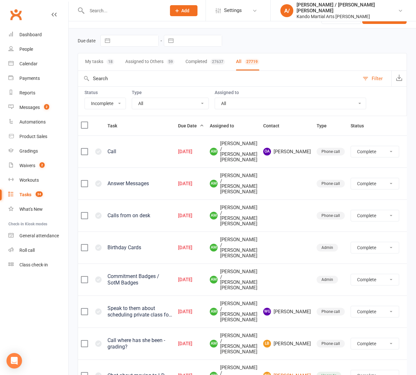
select select "finished"
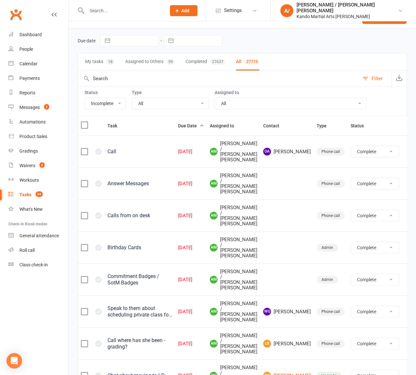
select select "finished"
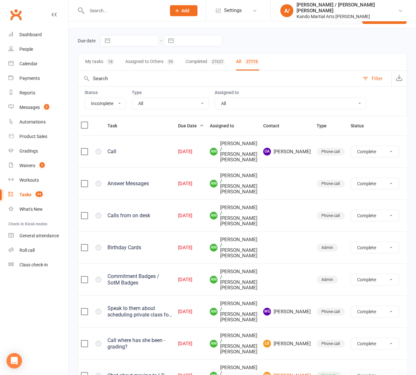
select select "finished"
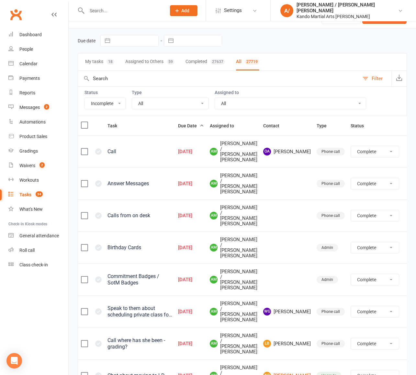
select select "finished"
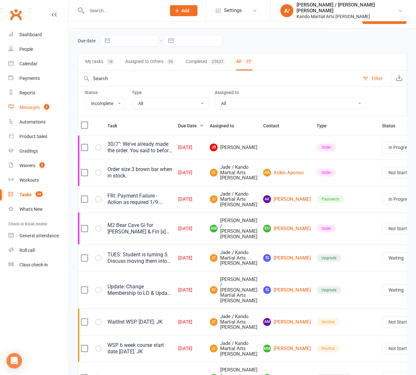
click at [35, 111] on link "Messages 2" at bounding box center [38, 107] width 60 height 15
